Goal: Task Accomplishment & Management: Manage account settings

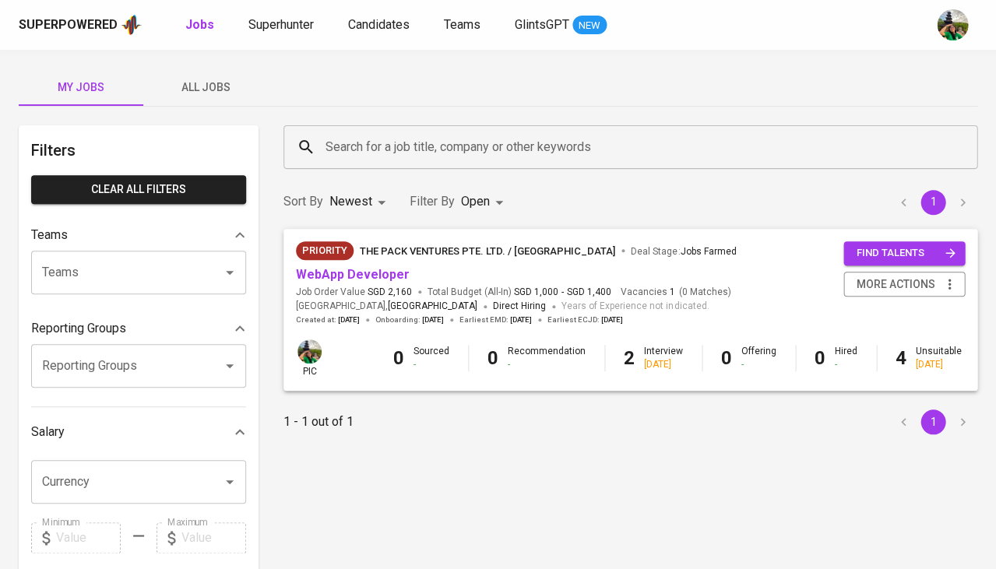
click at [390, 36] on div "Superpowered Jobs Superhunter Candidates Teams GlintsGPT NEW" at bounding box center [473, 24] width 909 height 23
click at [390, 20] on span "Candidates" at bounding box center [379, 24] width 62 height 15
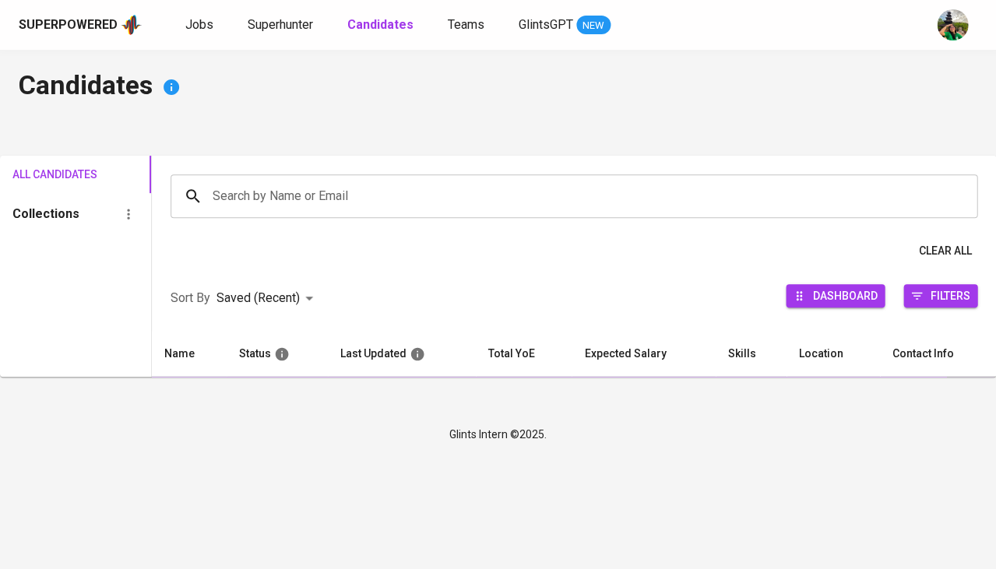
click at [330, 211] on div "Search by Name or Email" at bounding box center [574, 196] width 807 height 44
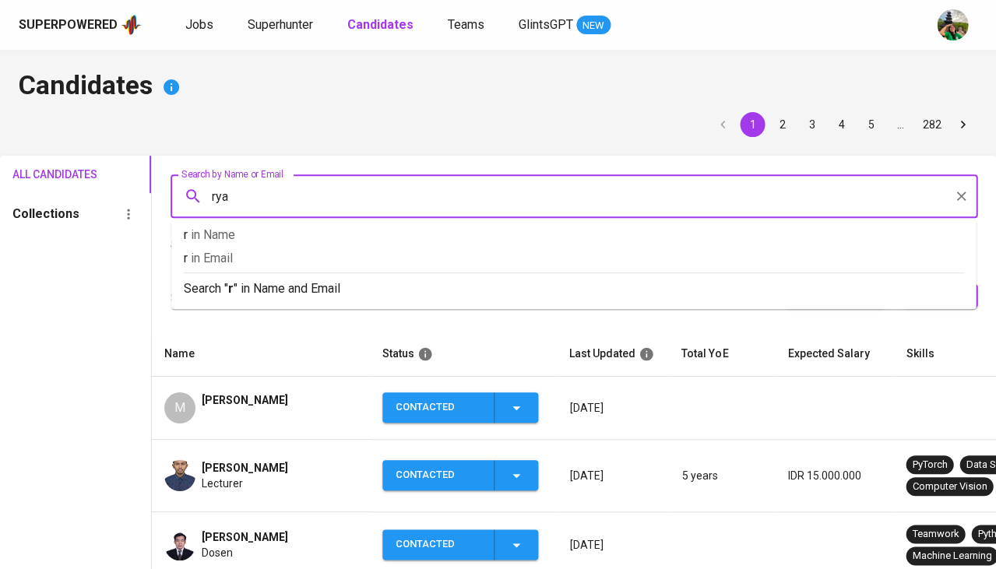
type input "ryan"
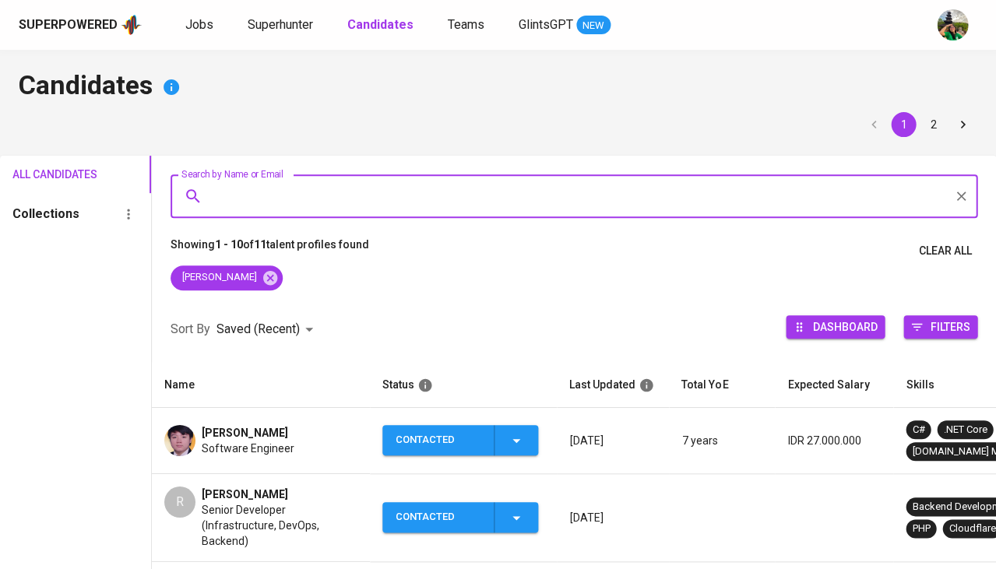
click at [252, 434] on span "Ryan GUNAWAN" at bounding box center [245, 433] width 86 height 16
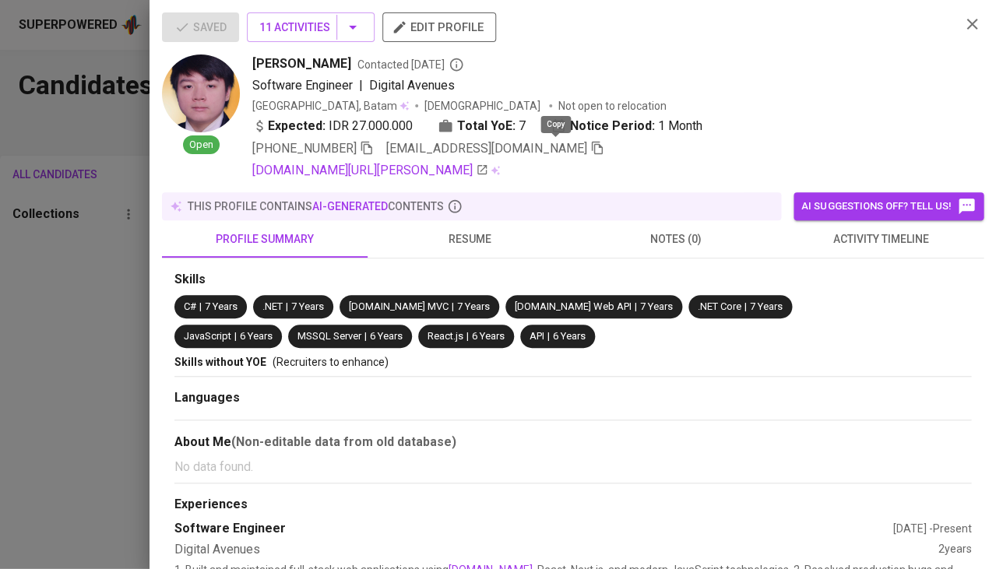
click at [590, 150] on icon "button" at bounding box center [597, 148] width 14 height 14
click at [8, 375] on div at bounding box center [498, 284] width 996 height 569
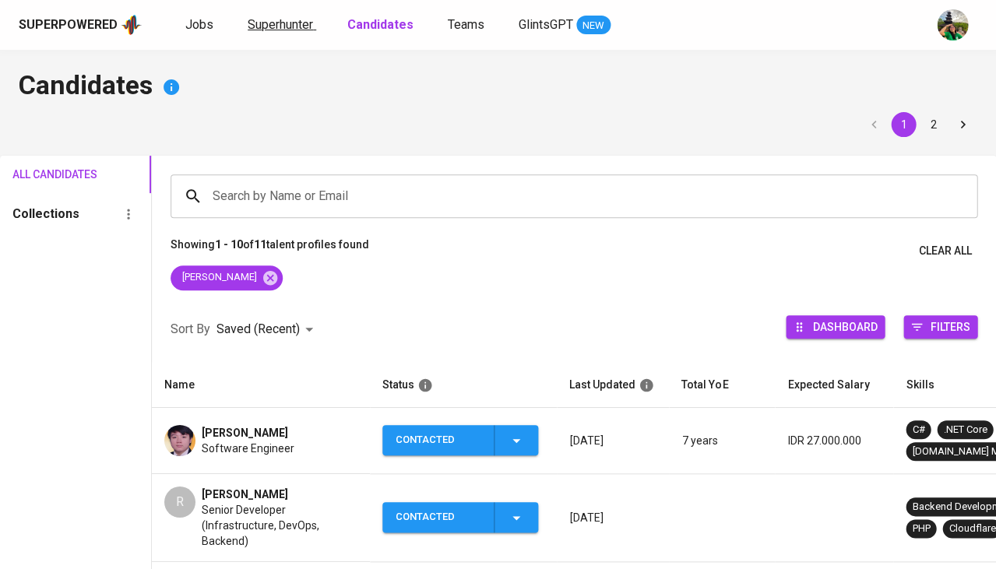
click at [277, 24] on span "Superhunter" at bounding box center [280, 24] width 65 height 15
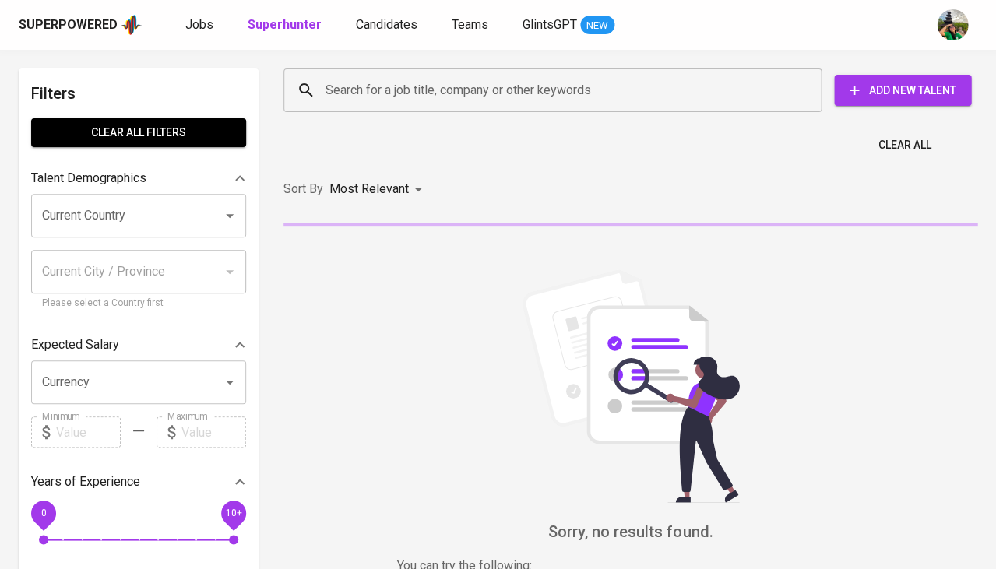
click at [388, 93] on input "Search for a job title, company or other keywords" at bounding box center [557, 91] width 470 height 30
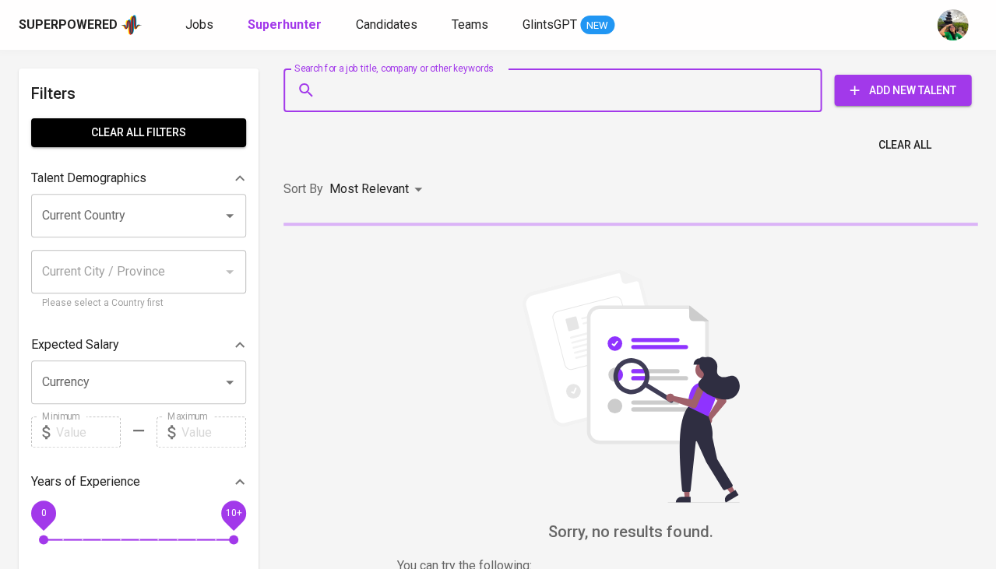
paste input "kyustiana@gmail.com"
type input "kyustiana@gmail.com"
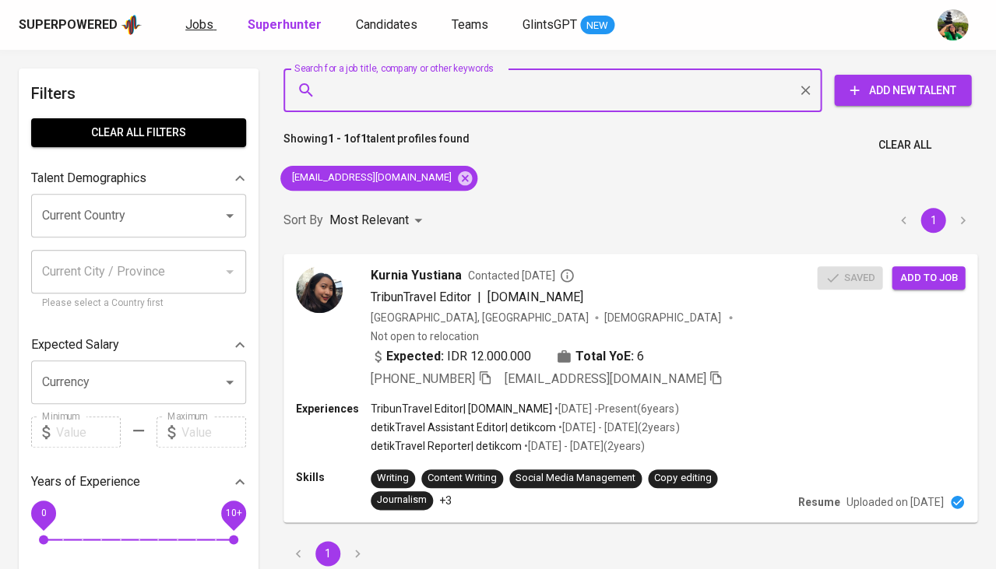
click at [203, 17] on span "Jobs" at bounding box center [199, 24] width 28 height 15
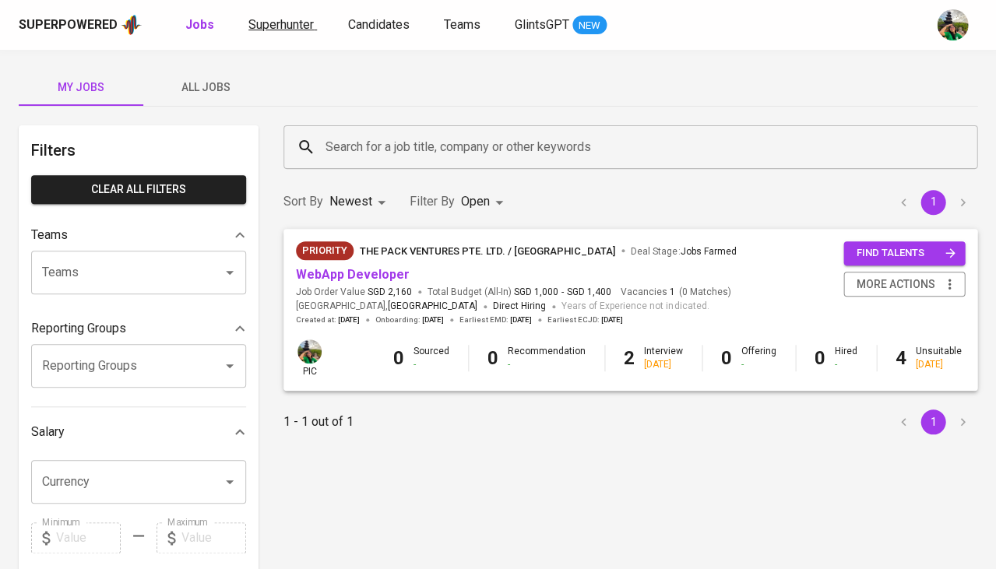
click at [290, 26] on span "Superhunter" at bounding box center [281, 24] width 65 height 15
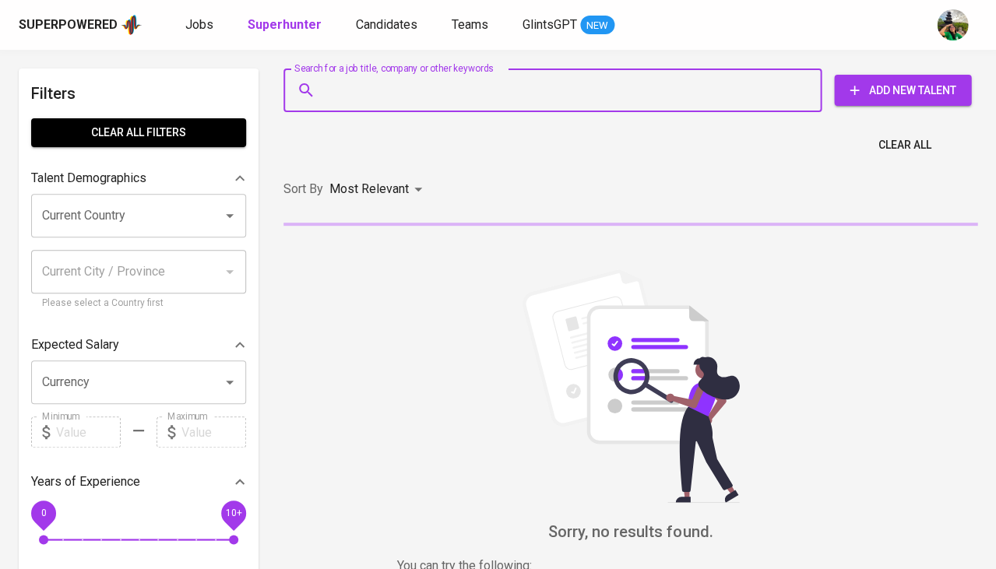
click at [346, 79] on input "Search for a job title, company or other keywords" at bounding box center [557, 91] width 470 height 30
paste input "farizalmustaqim45@gmail.com"
type input "farizalmustaqim45@gmail.com"
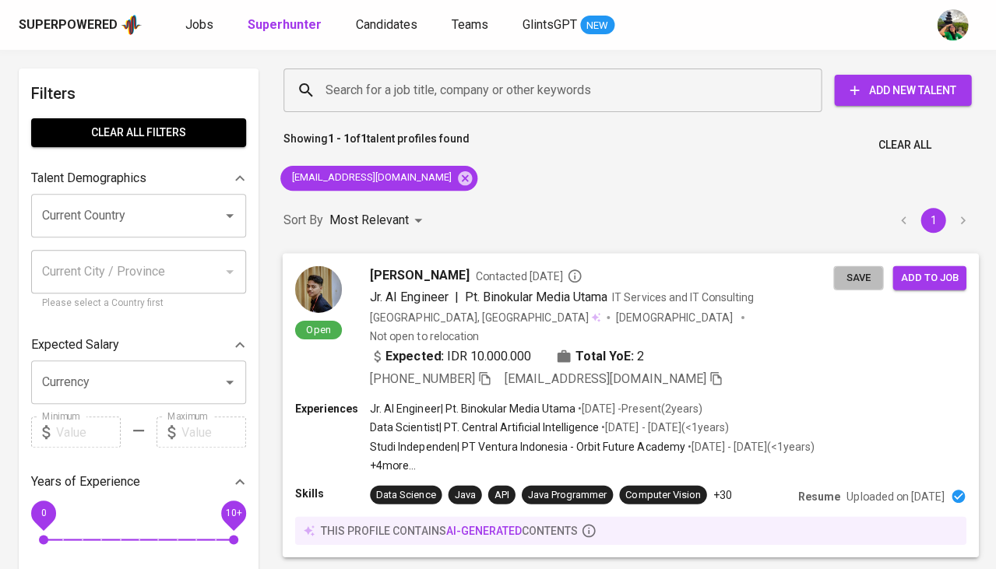
click at [839, 284] on button "Save" at bounding box center [859, 278] width 50 height 24
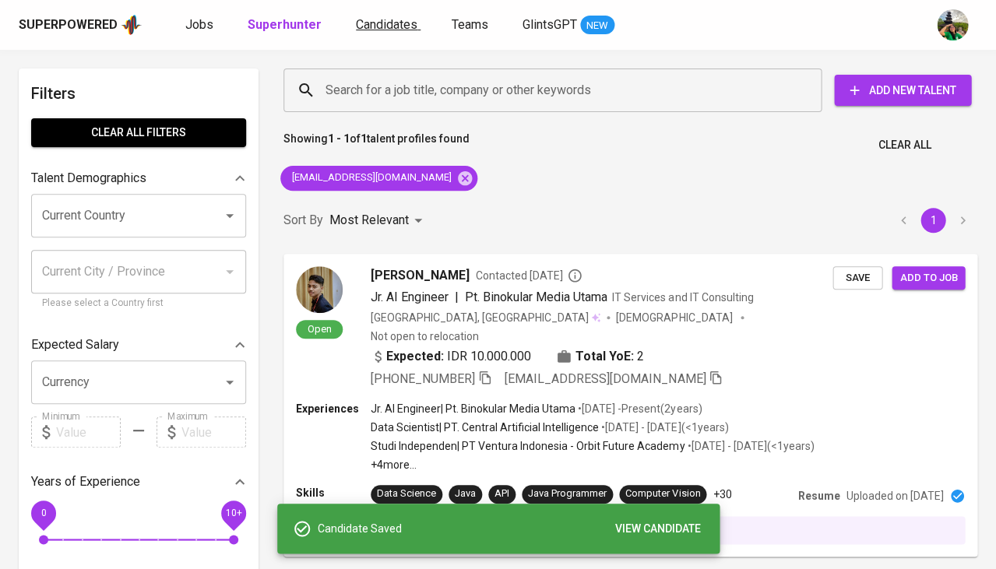
click at [403, 32] on link "Candidates" at bounding box center [388, 25] width 65 height 19
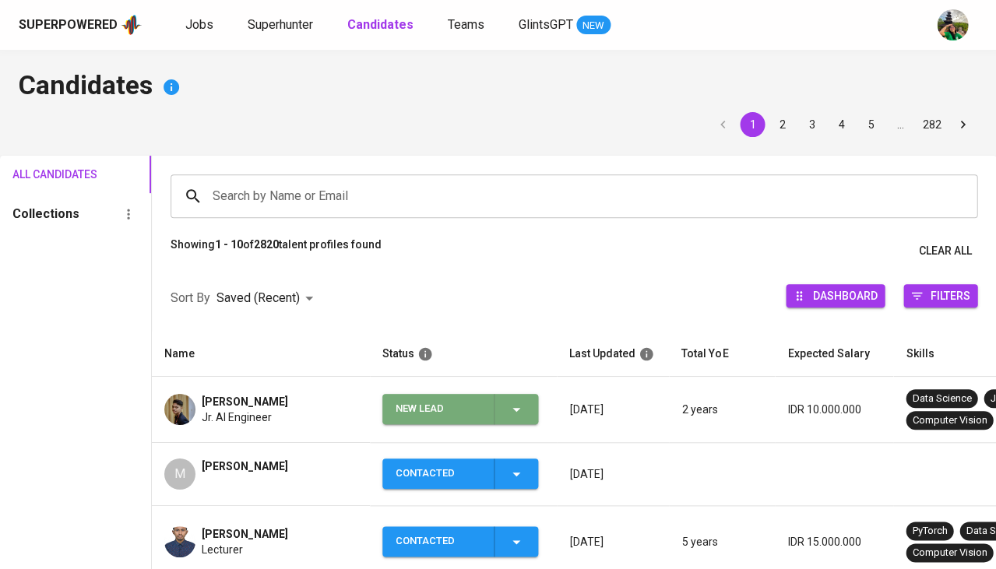
click at [514, 421] on div "New Lead" at bounding box center [461, 409] width 130 height 30
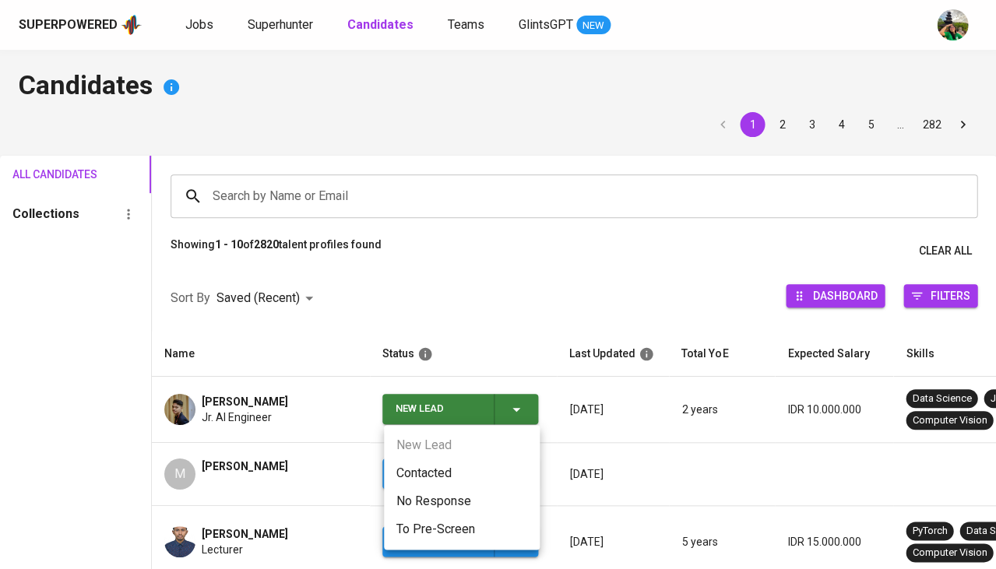
click at [437, 469] on li "Contacted" at bounding box center [462, 474] width 156 height 28
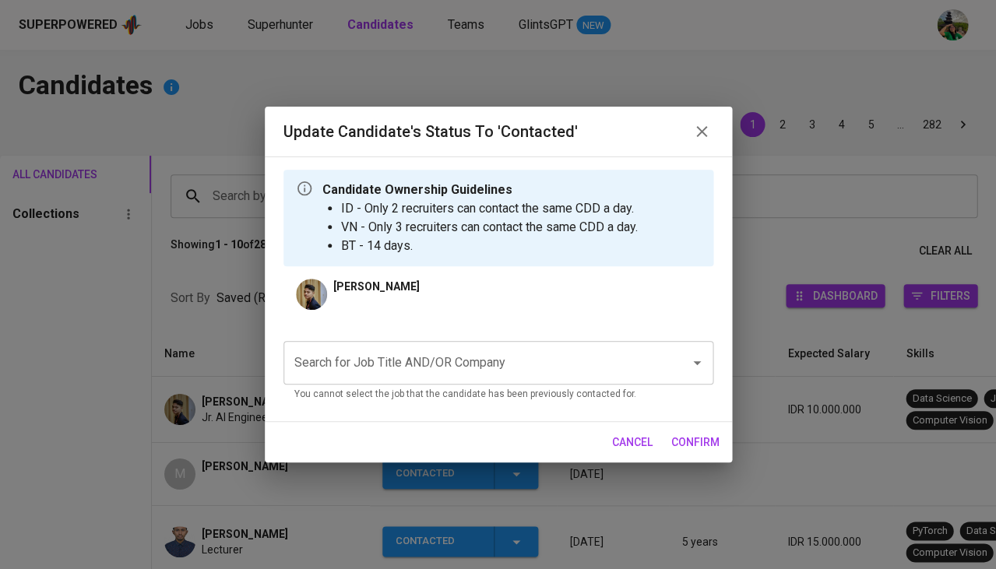
click at [428, 351] on input "Search for Job Title AND/OR Company" at bounding box center [477, 363] width 372 height 30
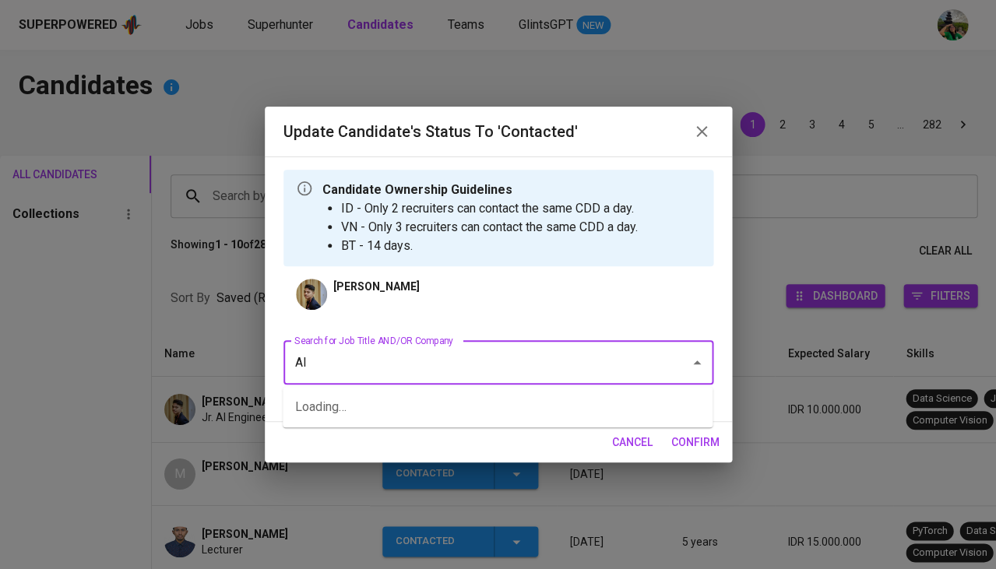
type input "AIA"
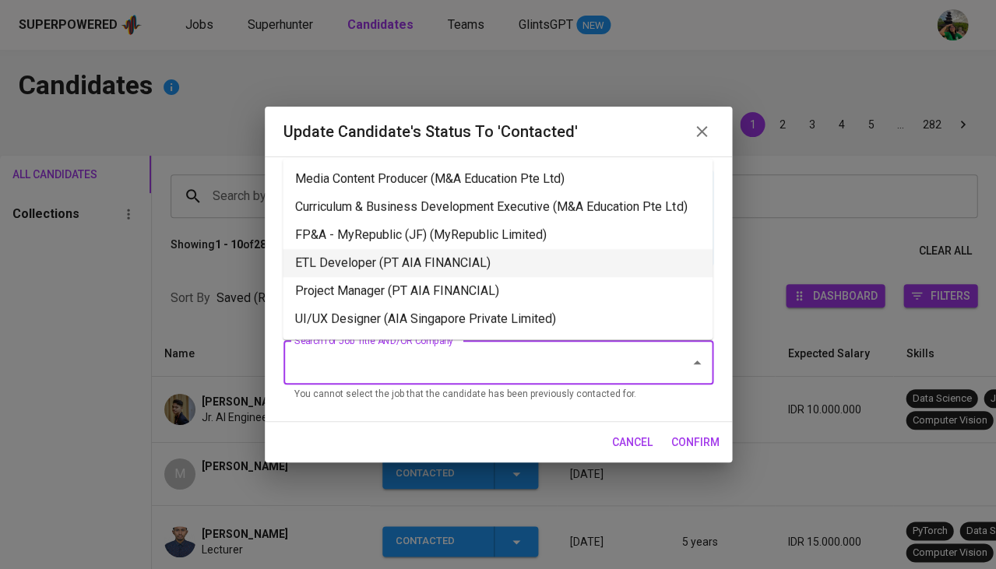
click at [433, 250] on li "ETL Developer (PT AIA FINANCIAL)" at bounding box center [498, 263] width 430 height 28
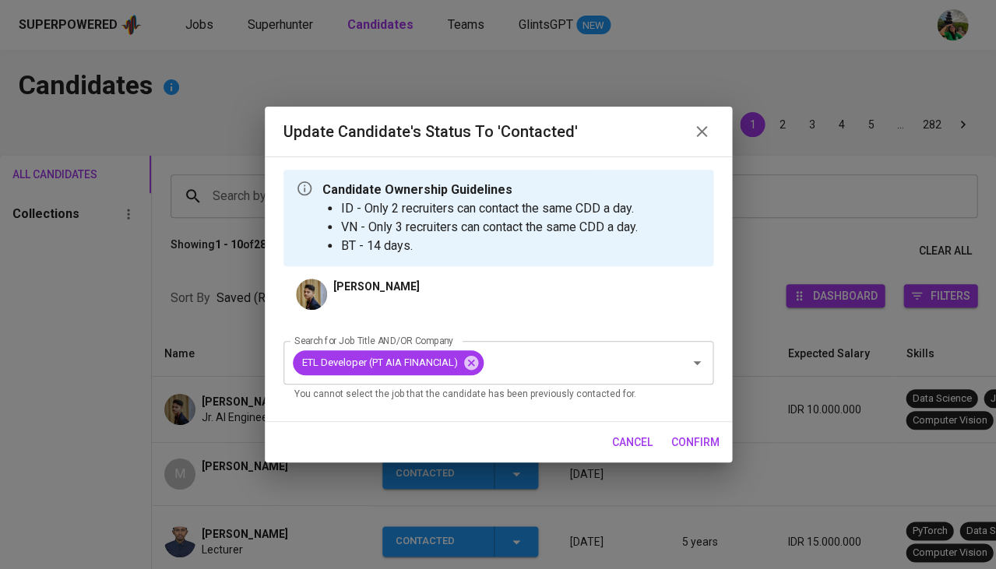
click at [687, 435] on span "confirm" at bounding box center [696, 442] width 48 height 19
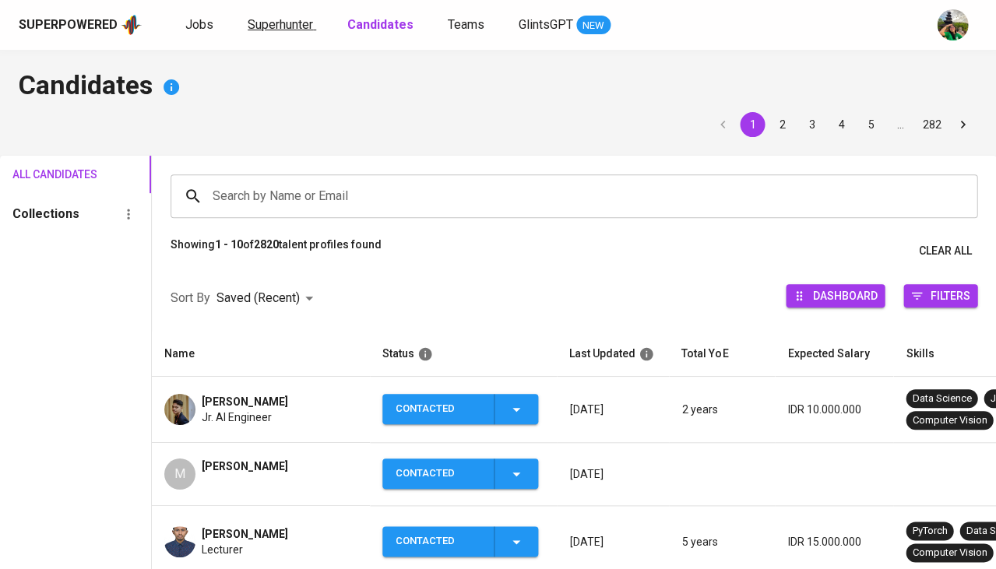
click at [291, 33] on link "Superhunter" at bounding box center [282, 25] width 69 height 19
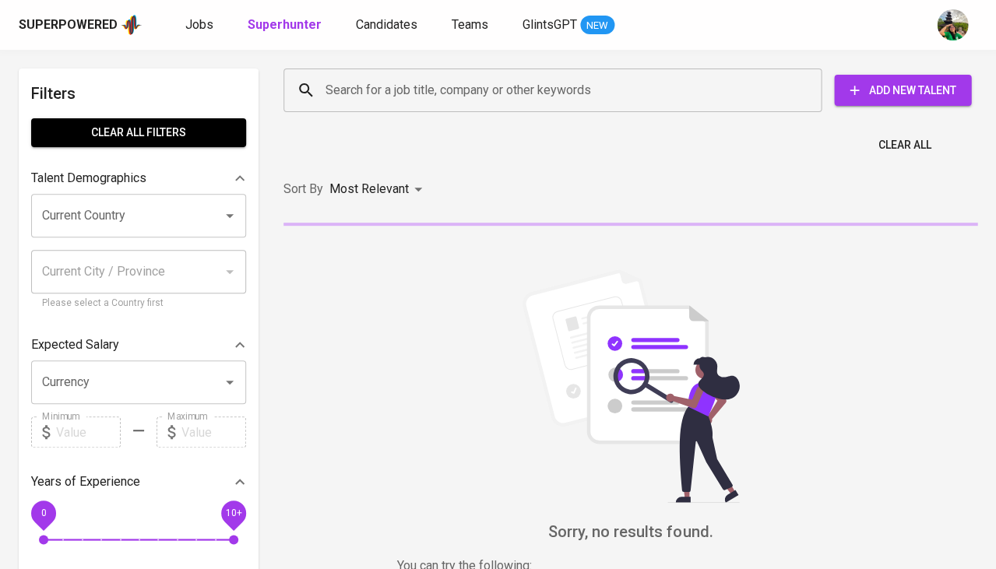
click at [340, 94] on input "Search for a job title, company or other keywords" at bounding box center [557, 91] width 470 height 30
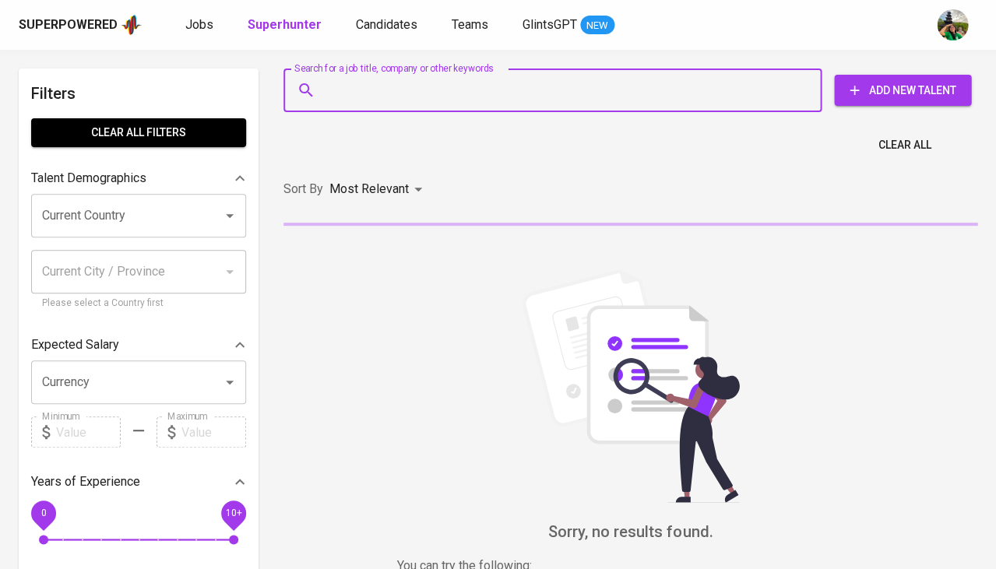
paste input "faisalmalikwidyaprasetya@gmail.com"
type input "faisalmalikwidyaprasetya@gmail.com"
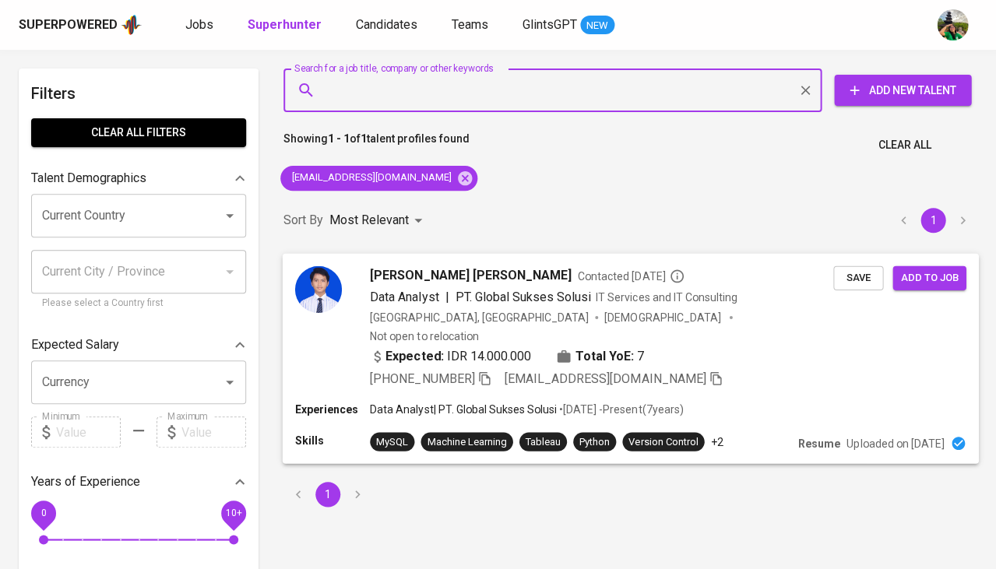
click at [858, 269] on span "Save" at bounding box center [858, 278] width 34 height 18
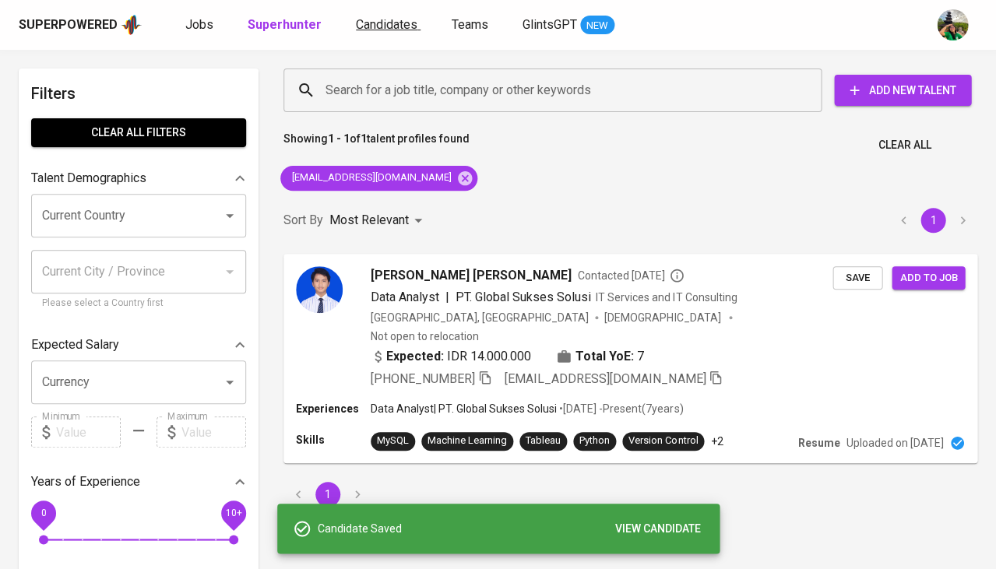
click at [382, 27] on span "Candidates" at bounding box center [387, 24] width 62 height 15
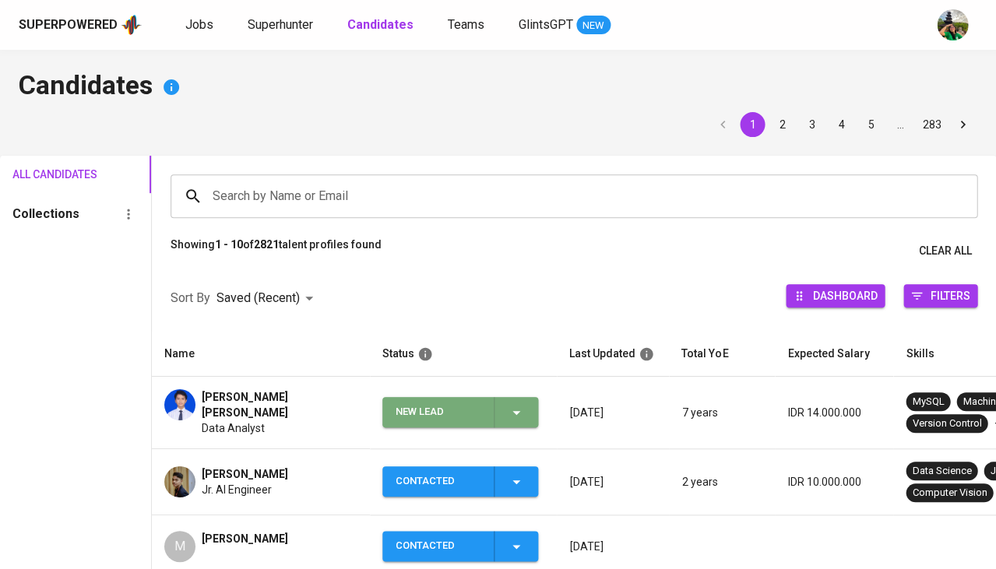
click at [513, 397] on div "New Lead" at bounding box center [461, 412] width 130 height 30
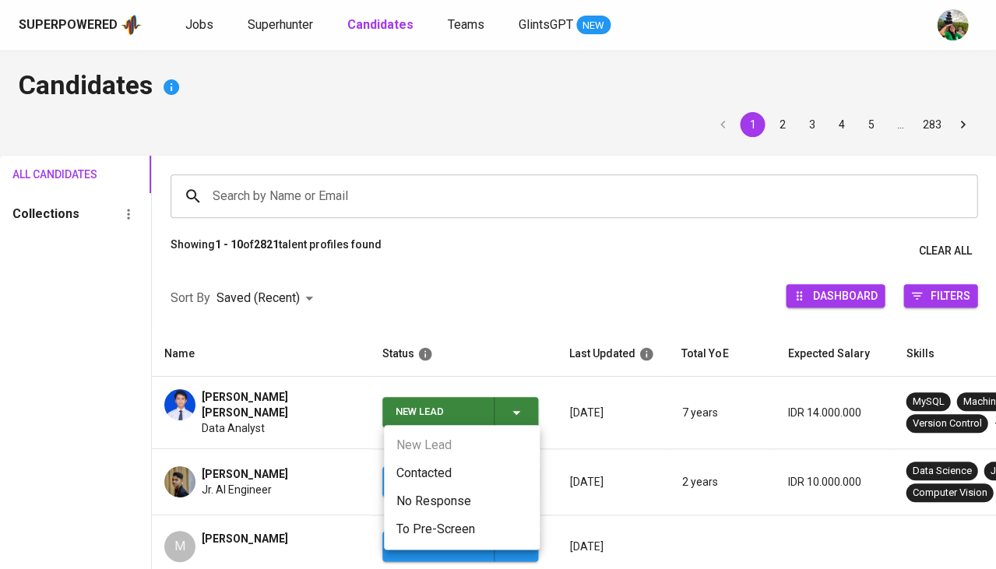
click at [443, 460] on li "Contacted" at bounding box center [462, 474] width 156 height 28
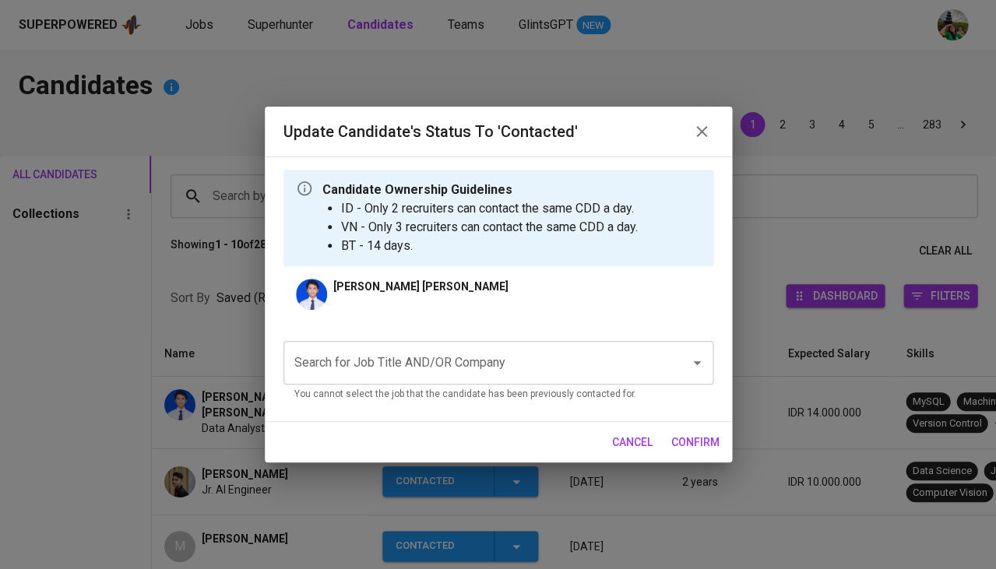
click at [436, 339] on div "Search for Job Title AND/OR Company Search for Job Title AND/OR Company You can…" at bounding box center [499, 369] width 430 height 80
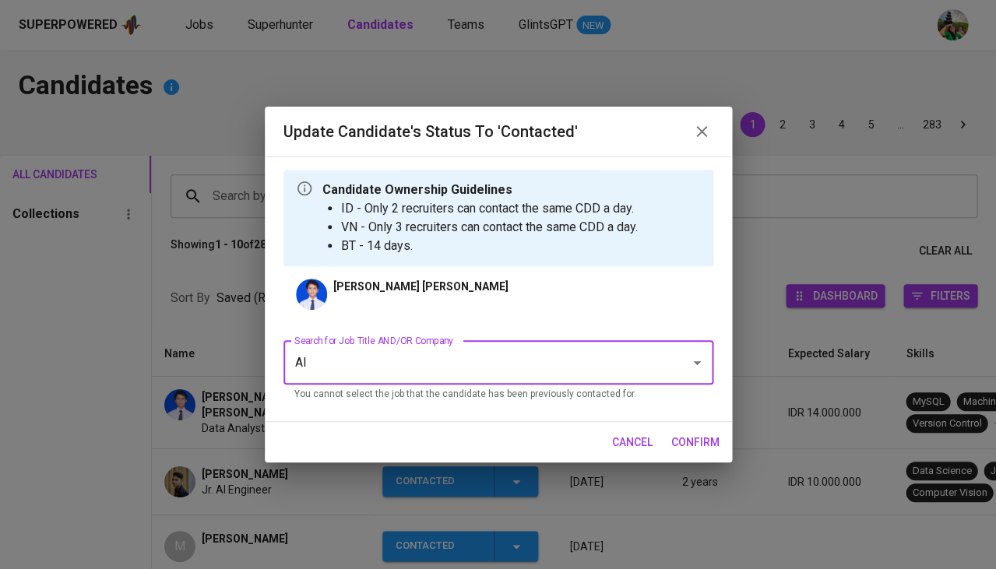
type input "AIA"
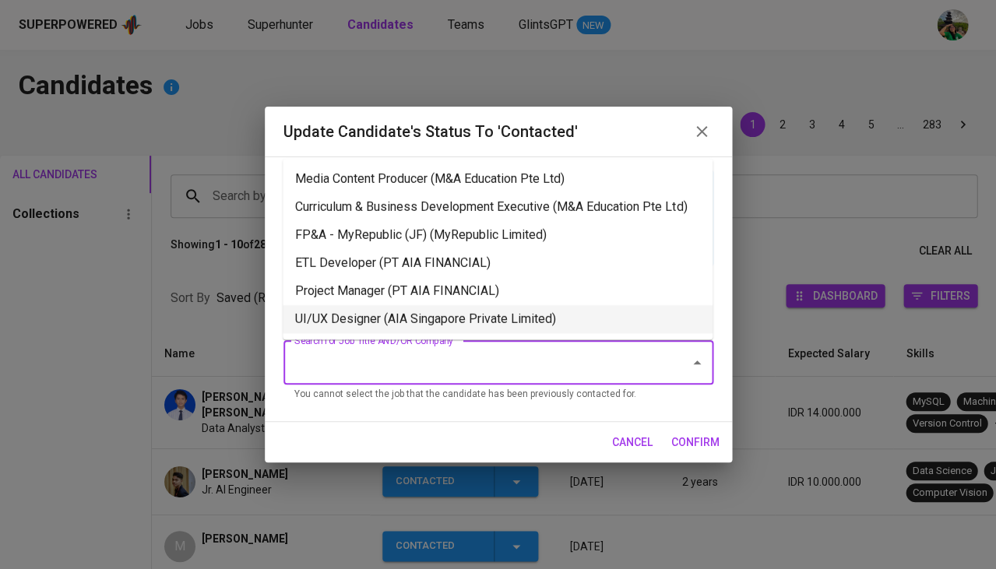
click at [497, 312] on li "UI/UX Designer (AIA Singapore Private Limited)" at bounding box center [498, 319] width 430 height 28
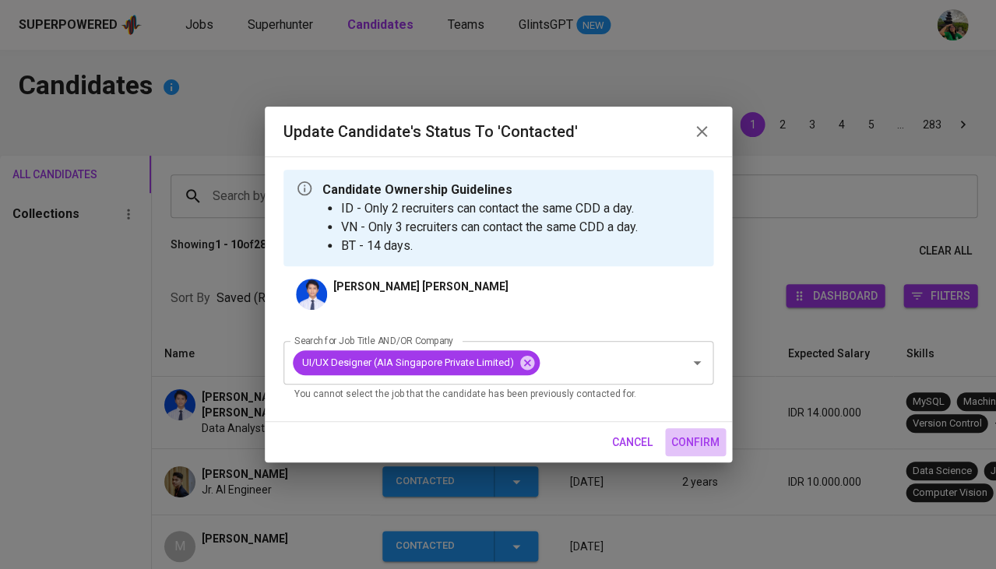
click at [694, 441] on span "confirm" at bounding box center [696, 442] width 48 height 19
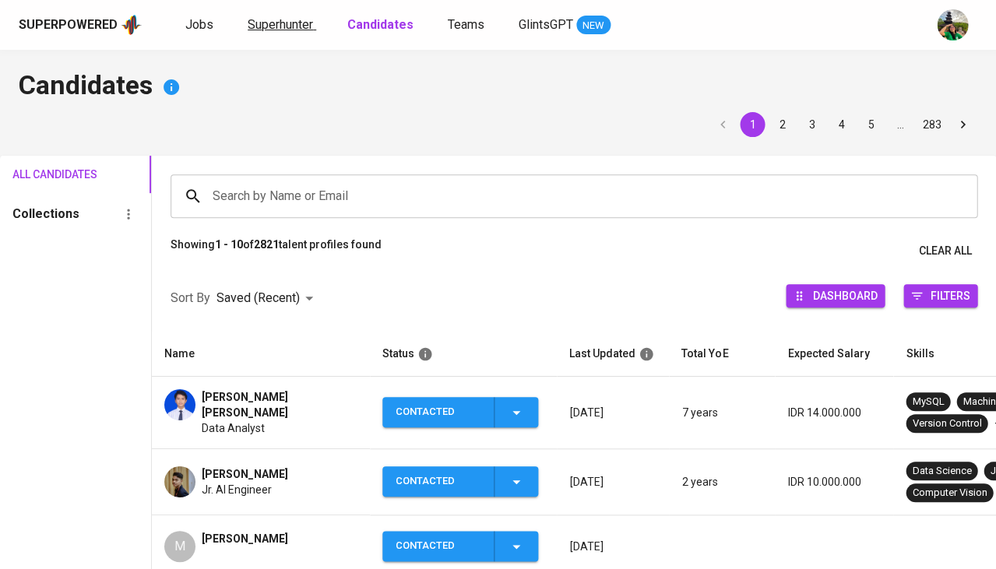
click at [296, 34] on link "Superhunter" at bounding box center [282, 25] width 69 height 19
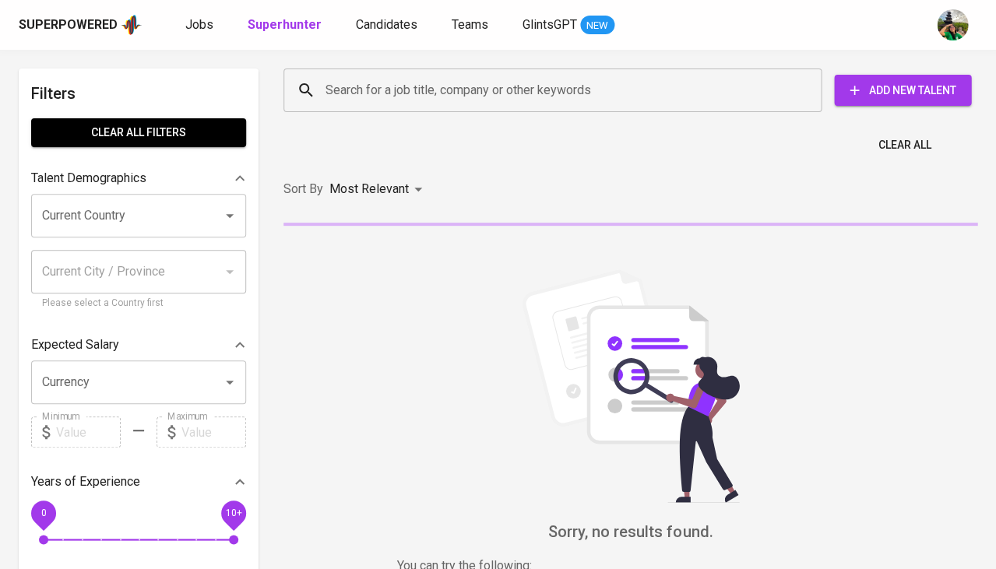
click at [345, 93] on input "Search for a job title, company or other keywords" at bounding box center [557, 91] width 470 height 30
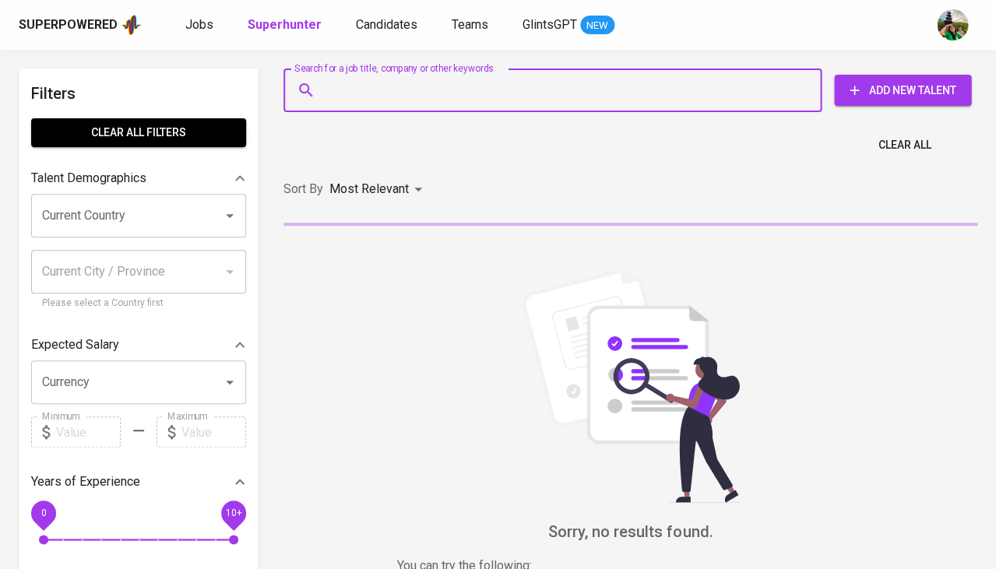
paste input "ardyyusufw0391@gmail.com"
type input "ardyyusufw0391@gmail.com"
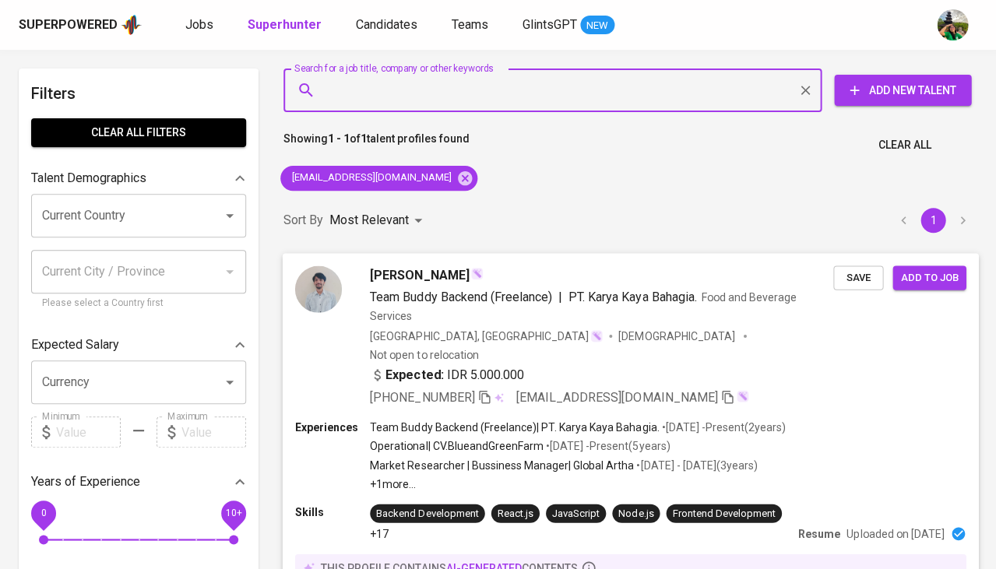
click at [845, 270] on span "Save" at bounding box center [858, 278] width 34 height 18
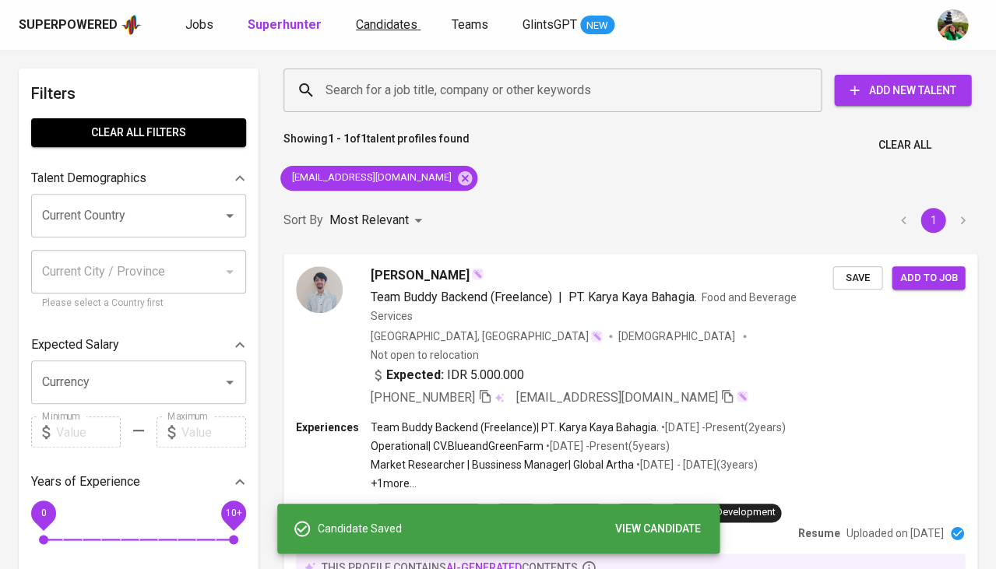
click at [394, 20] on span "Candidates" at bounding box center [387, 24] width 62 height 15
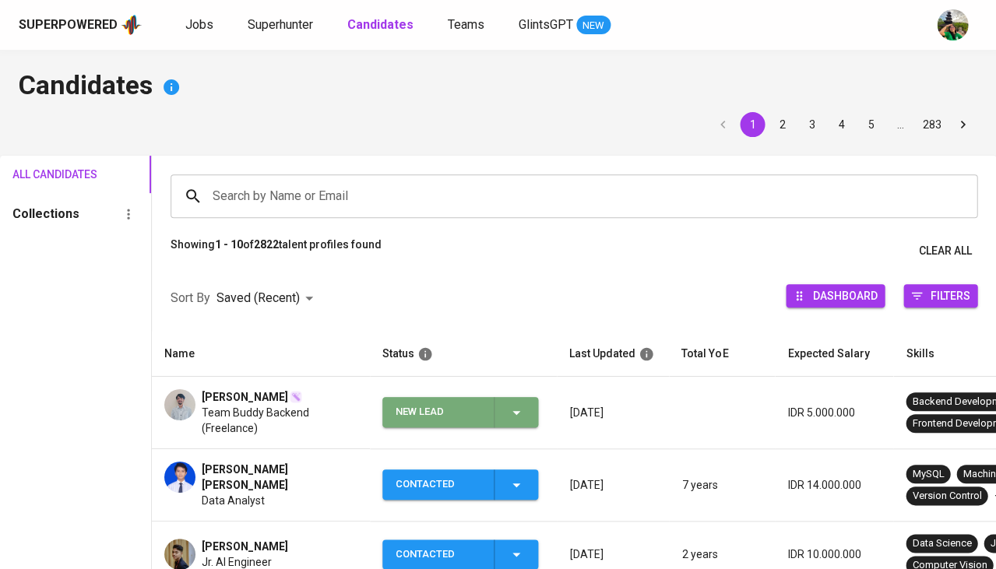
click at [509, 409] on icon "button" at bounding box center [516, 413] width 19 height 19
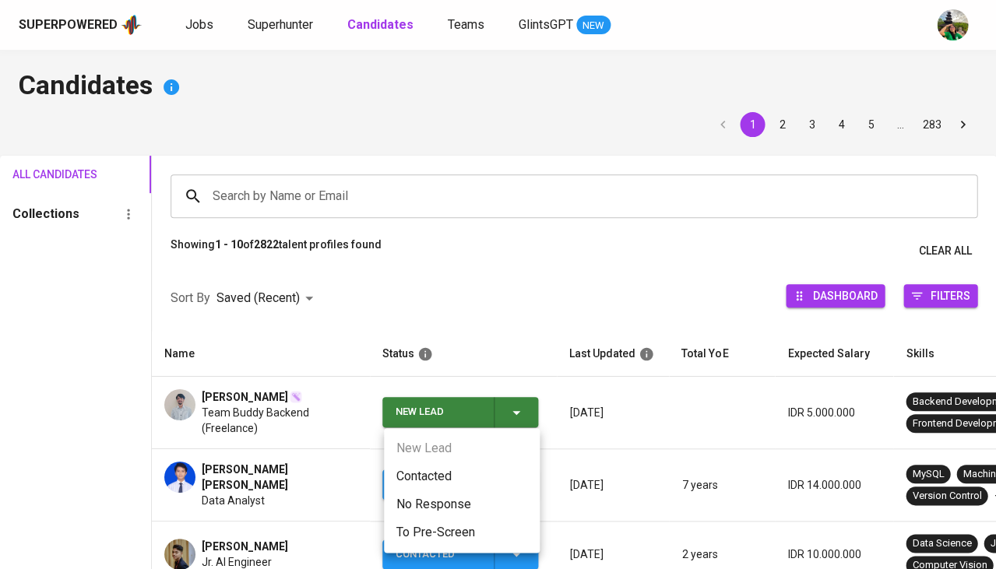
drag, startPoint x: 441, startPoint y: 456, endPoint x: 432, endPoint y: 473, distance: 18.5
click at [441, 458] on ul "New Lead Contacted No Response To Pre-Screen" at bounding box center [462, 490] width 156 height 125
click at [432, 474] on li "Contacted" at bounding box center [462, 477] width 156 height 28
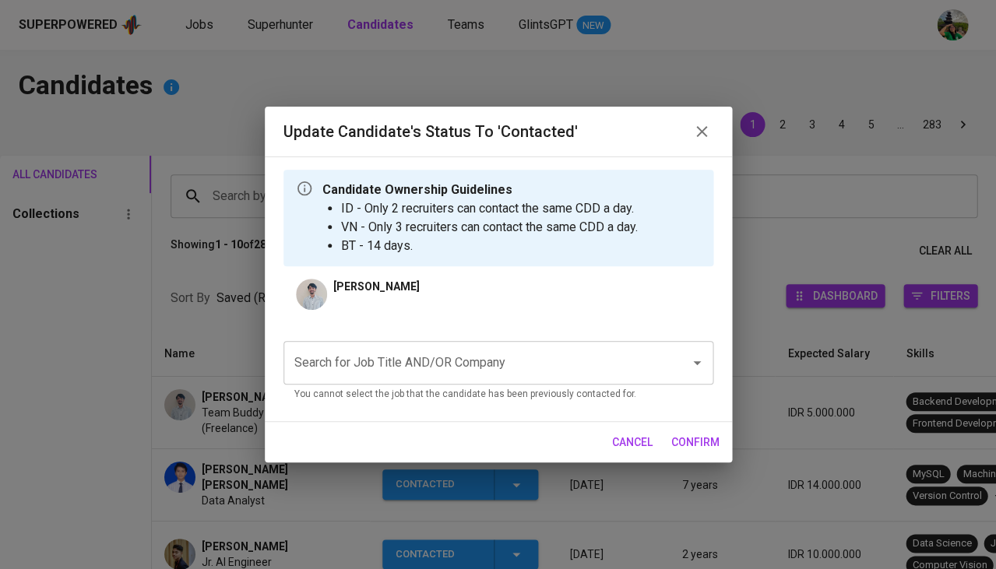
click at [425, 363] on input "Search for Job Title AND/OR Company" at bounding box center [477, 363] width 372 height 30
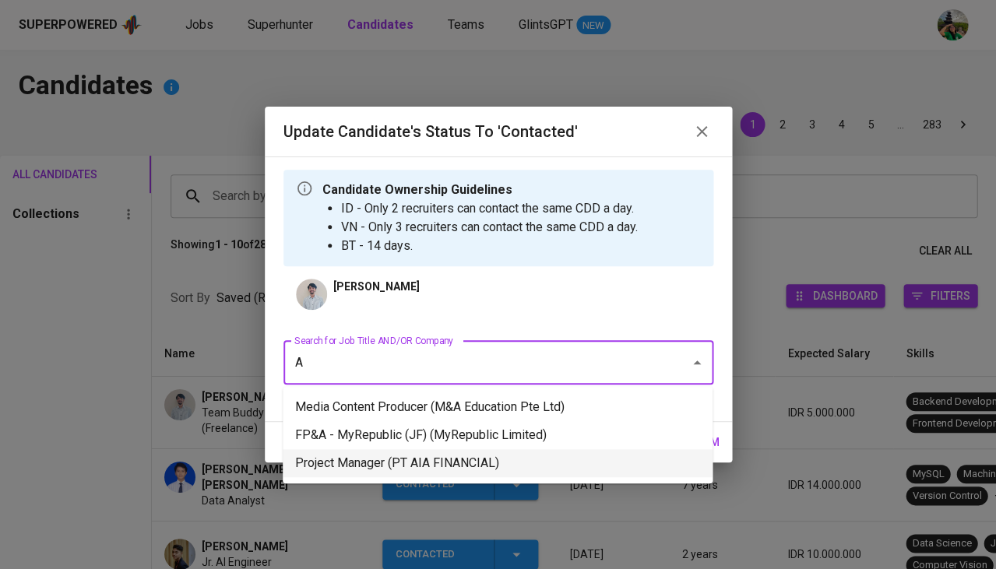
click at [404, 478] on ul "Media Content Producer (M&A Education Pte Ltd) FP&A - MyRepublic (JF) (MyRepubl…" at bounding box center [498, 435] width 430 height 97
click at [425, 460] on li "Project Manager (PT AIA FINANCIAL)" at bounding box center [498, 463] width 430 height 28
type input "A"
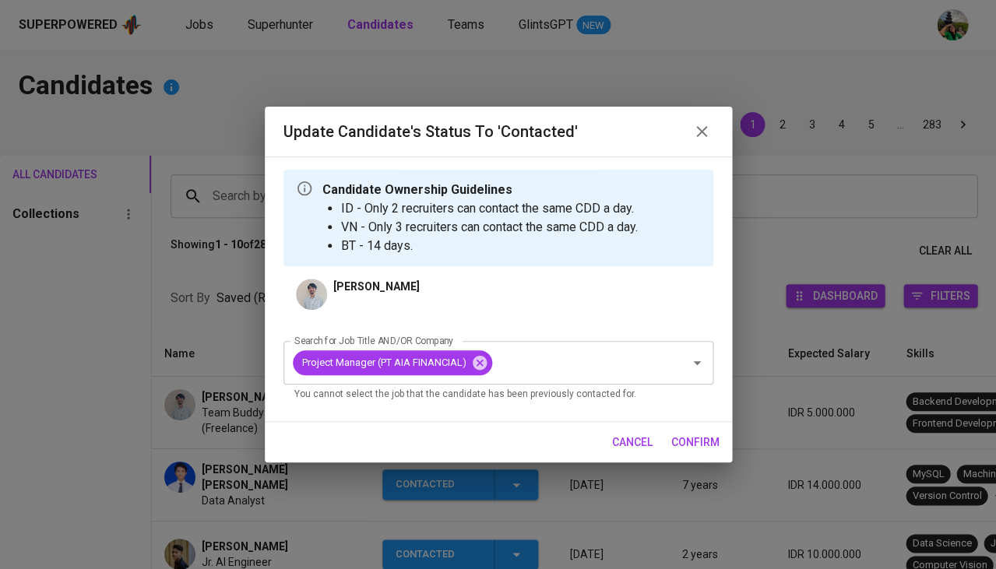
click at [696, 435] on span "confirm" at bounding box center [696, 442] width 48 height 19
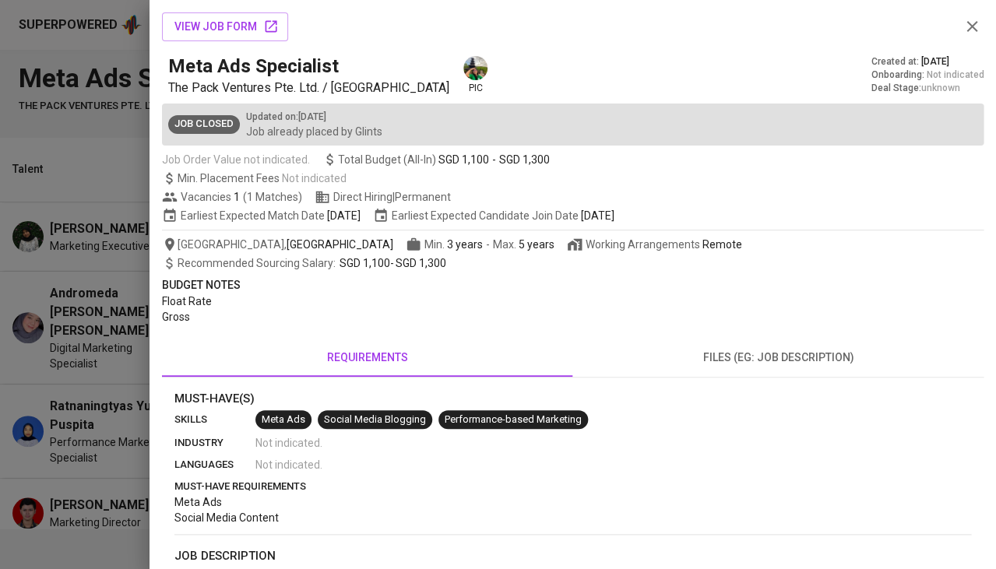
scroll to position [45, 0]
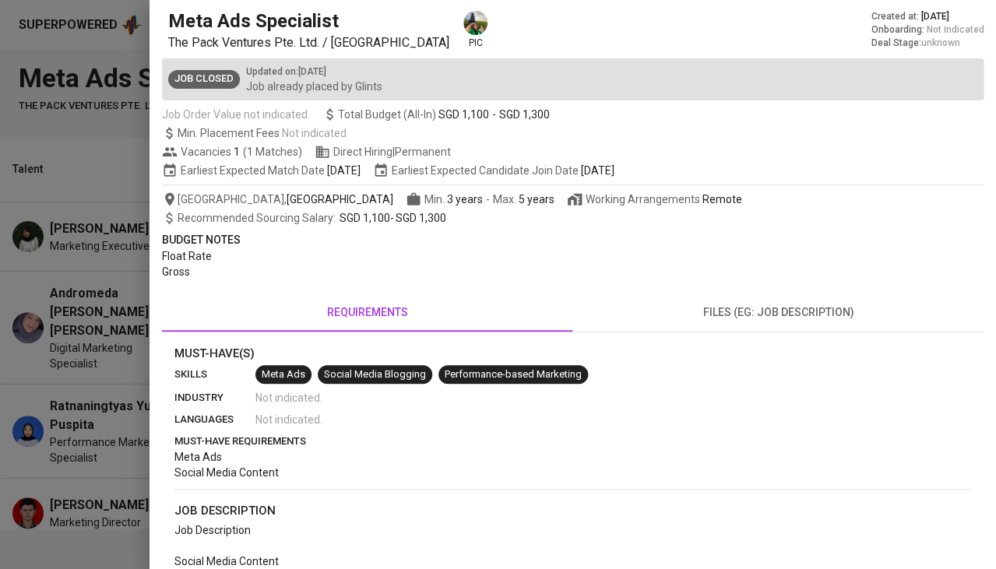
click at [106, 254] on div at bounding box center [498, 284] width 996 height 569
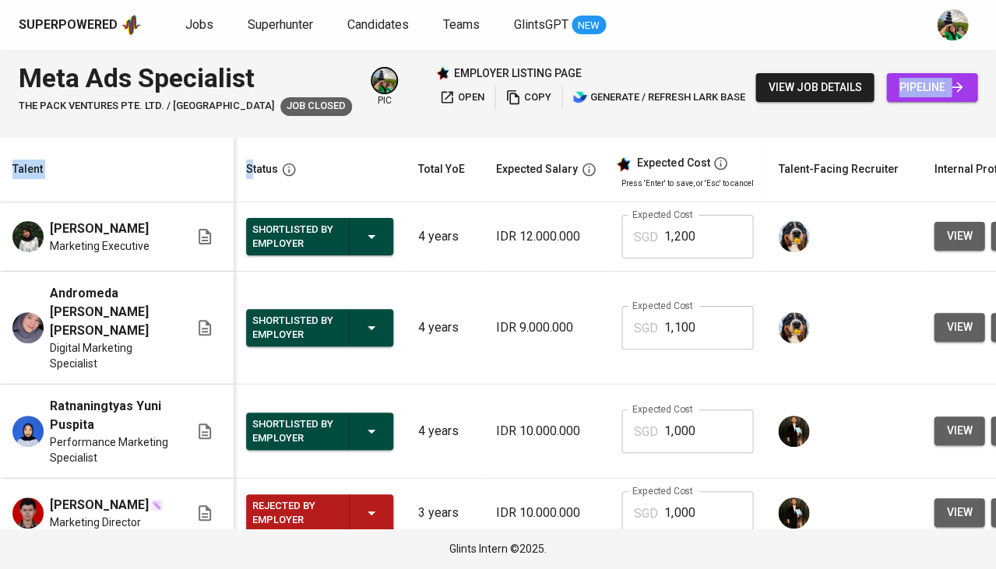
drag, startPoint x: 532, startPoint y: 78, endPoint x: 227, endPoint y: 196, distance: 326.5
click at [242, 182] on div "Meta Ads Specialist The Pack Ventures Pte. Ltd. / Impcubate Job Closed pic empl…" at bounding box center [498, 289] width 996 height 479
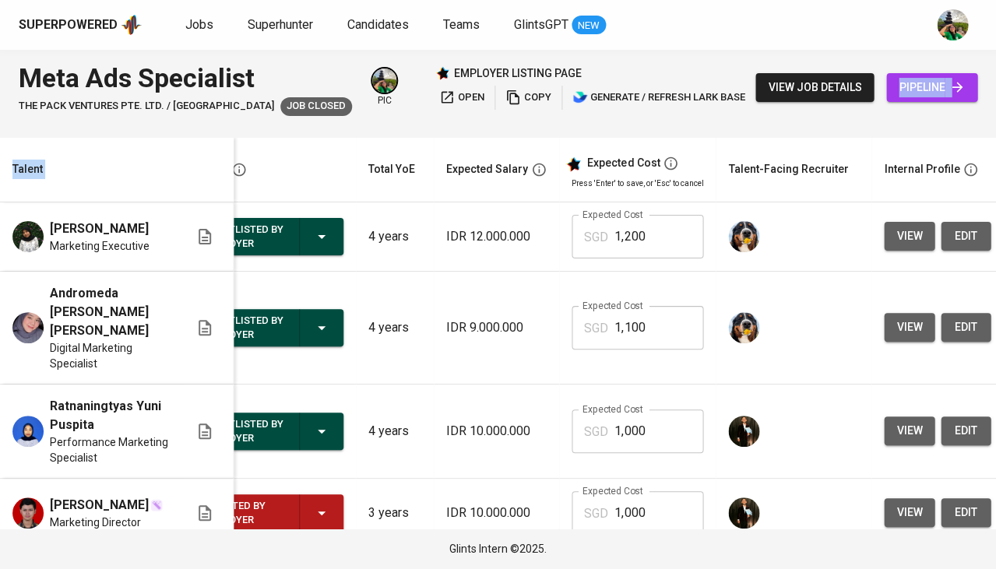
scroll to position [0, 50]
click at [884, 241] on button "view" at bounding box center [909, 236] width 51 height 29
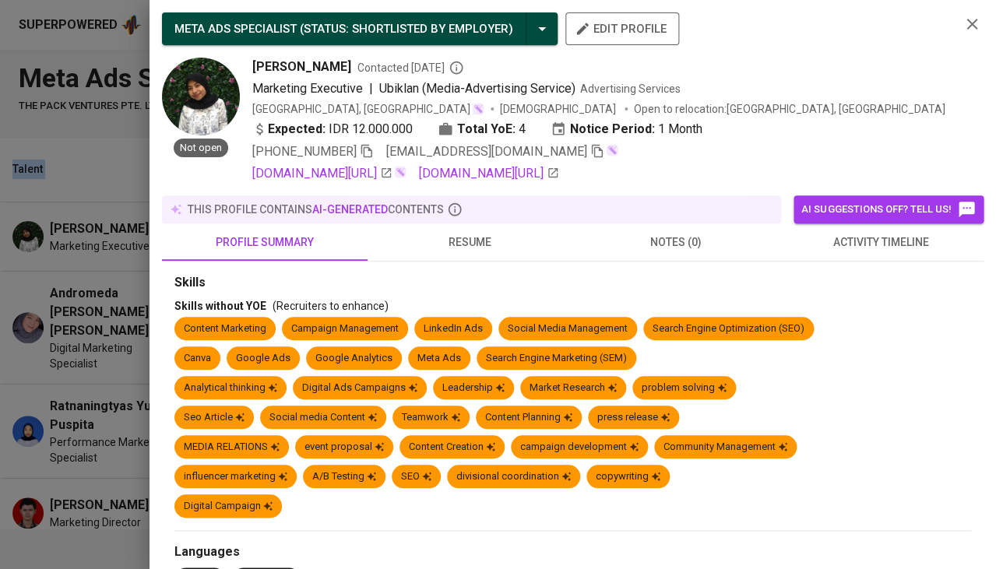
click at [872, 248] on button "activity timeline" at bounding box center [881, 242] width 206 height 37
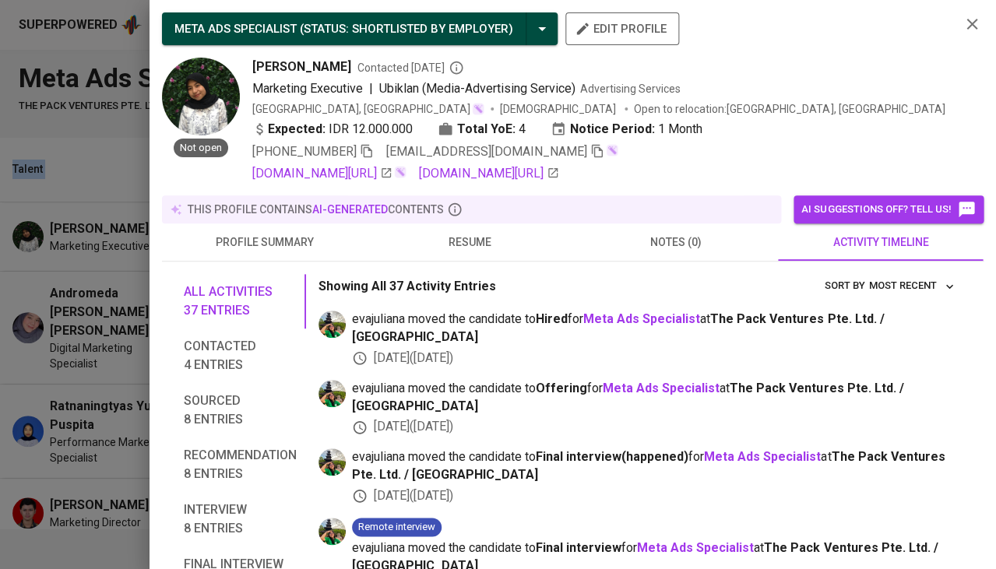
click at [467, 241] on span "resume" at bounding box center [470, 242] width 187 height 19
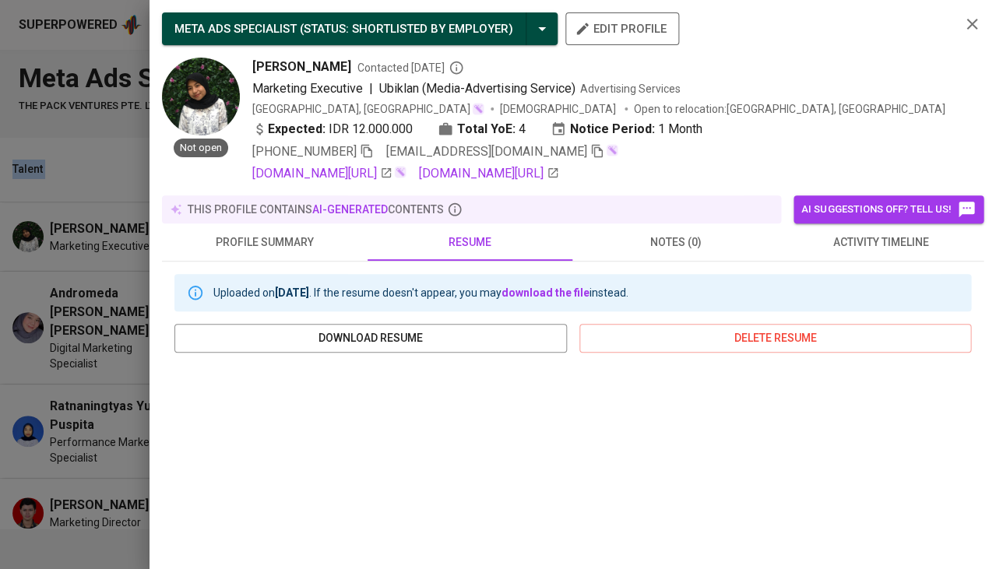
scroll to position [197, 0]
